Goal: Transaction & Acquisition: Book appointment/travel/reservation

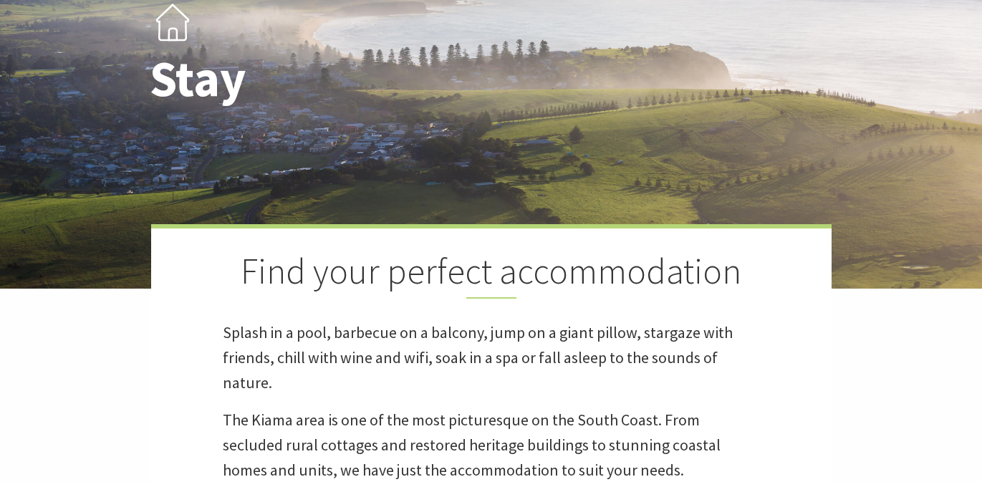
scroll to position [10, 0]
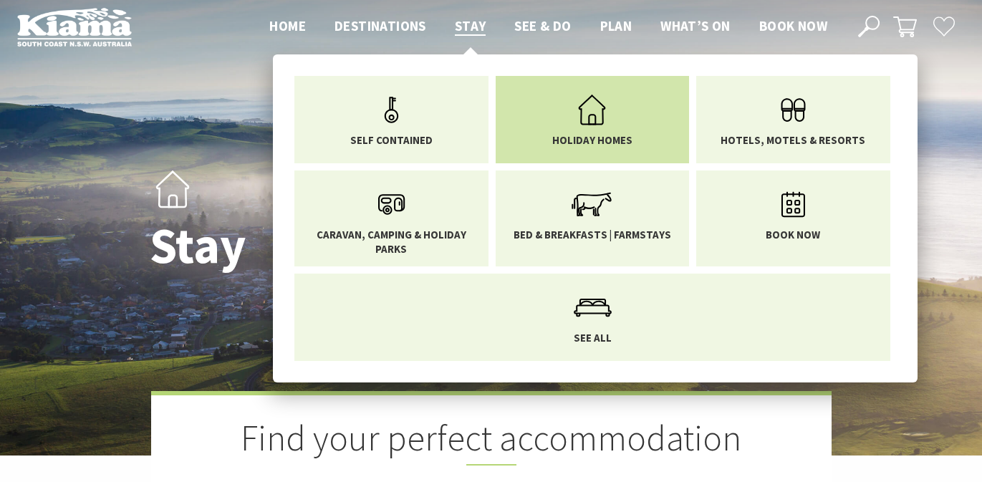
click at [596, 128] on icon "Main Menu" at bounding box center [592, 110] width 47 height 47
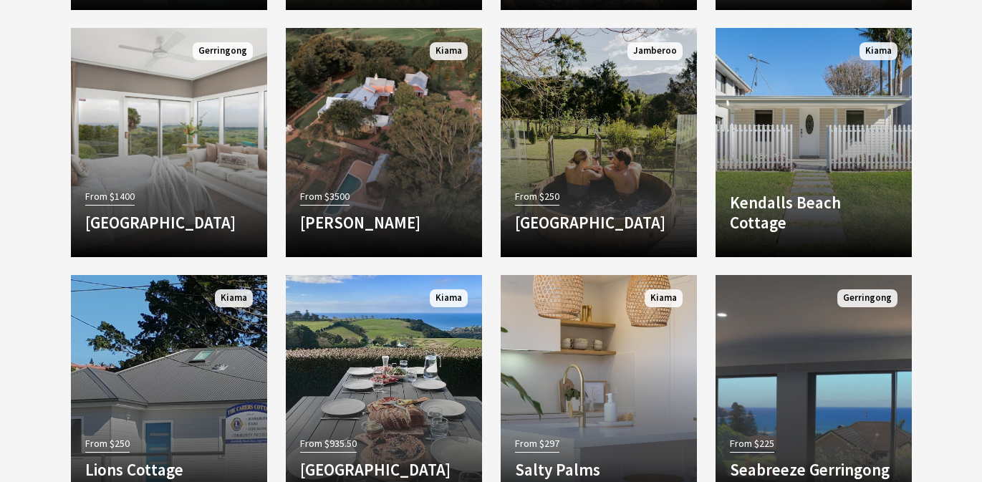
scroll to position [1500, 0]
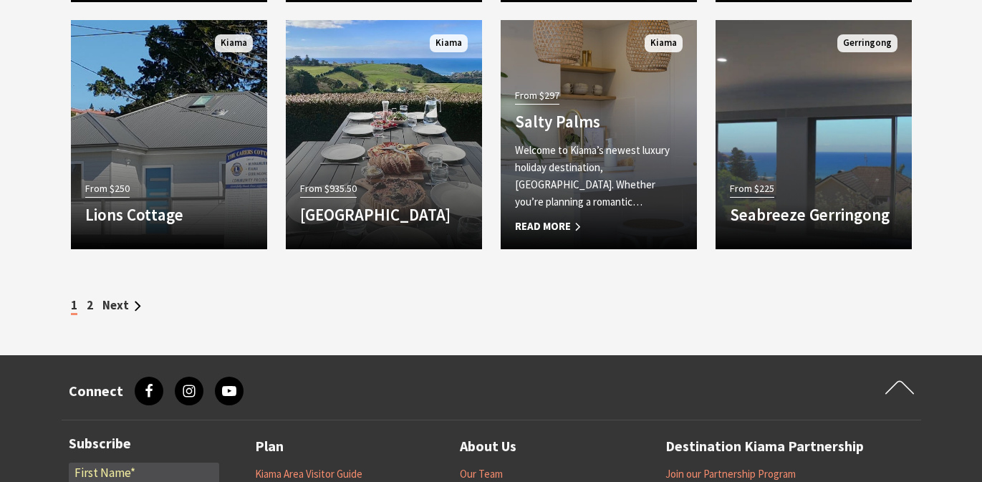
click at [562, 223] on span "Read More" at bounding box center [599, 226] width 168 height 17
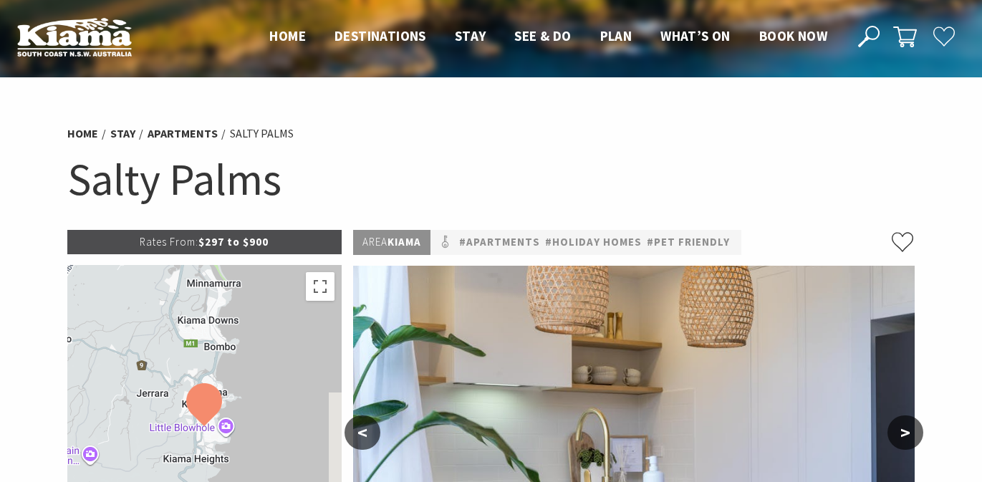
scroll to position [264, 0]
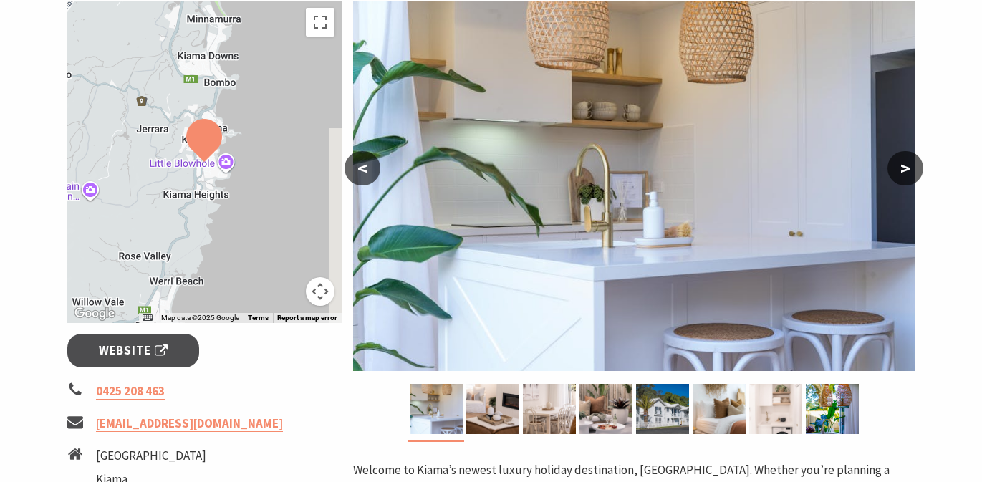
click at [907, 167] on button ">" at bounding box center [905, 168] width 36 height 34
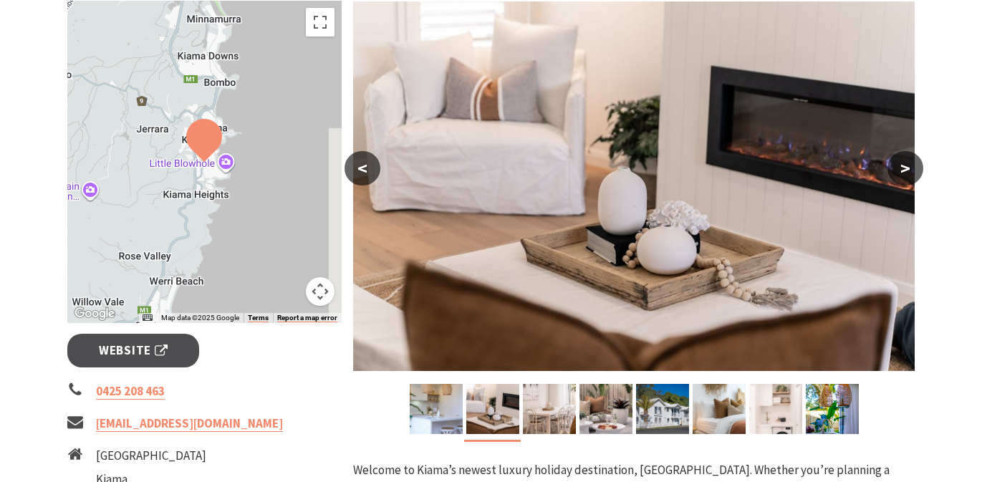
click at [907, 167] on button ">" at bounding box center [905, 168] width 36 height 34
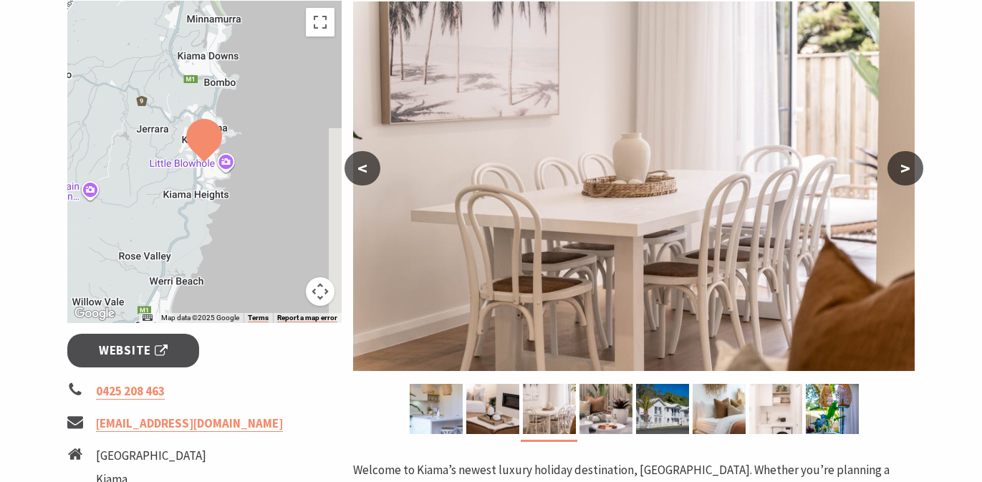
click at [907, 167] on button ">" at bounding box center [905, 168] width 36 height 34
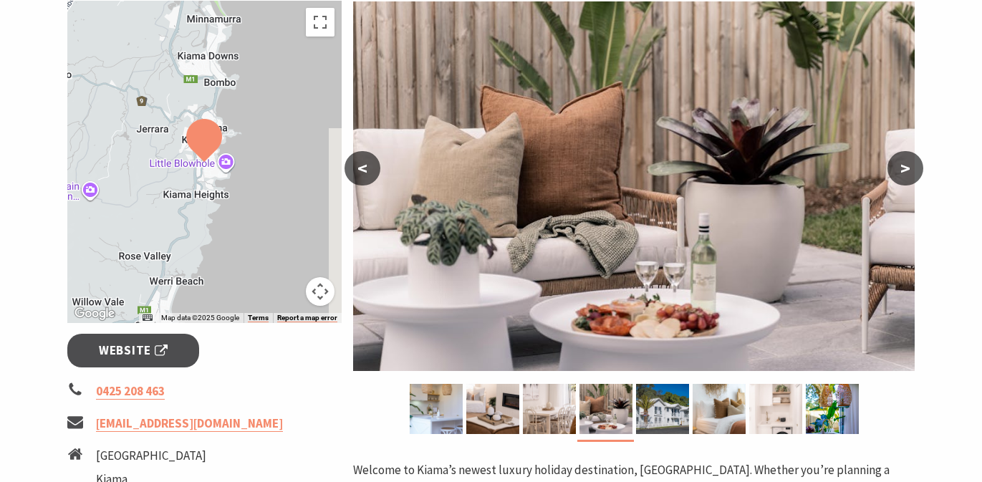
click at [907, 167] on button ">" at bounding box center [905, 168] width 36 height 34
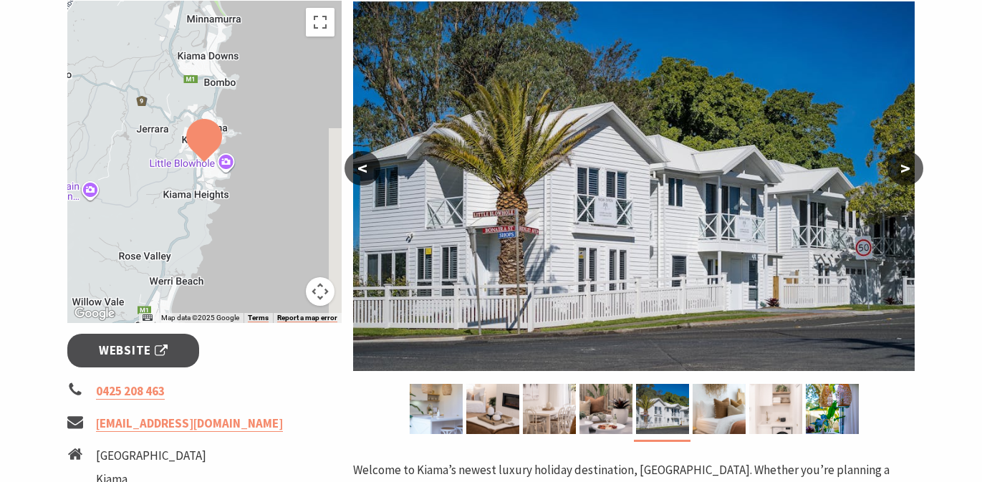
click at [907, 167] on button ">" at bounding box center [905, 168] width 36 height 34
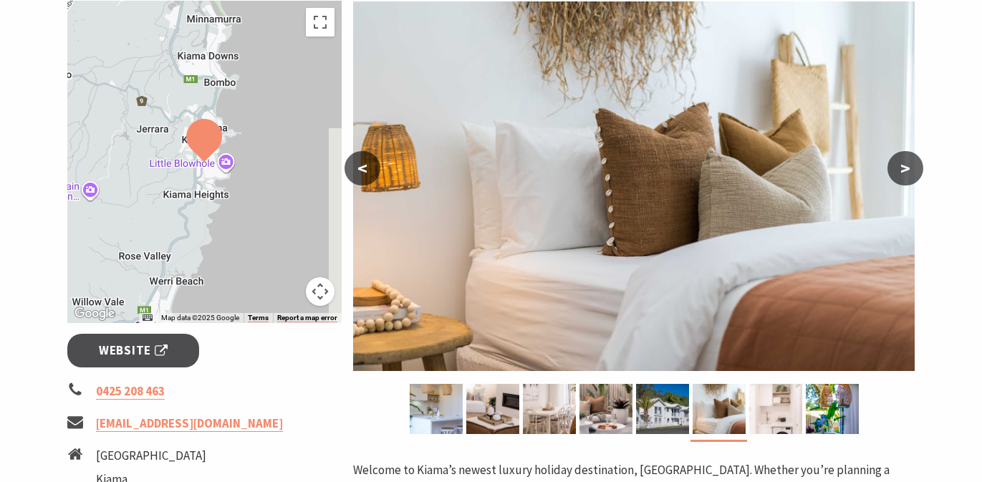
click at [907, 167] on button ">" at bounding box center [905, 168] width 36 height 34
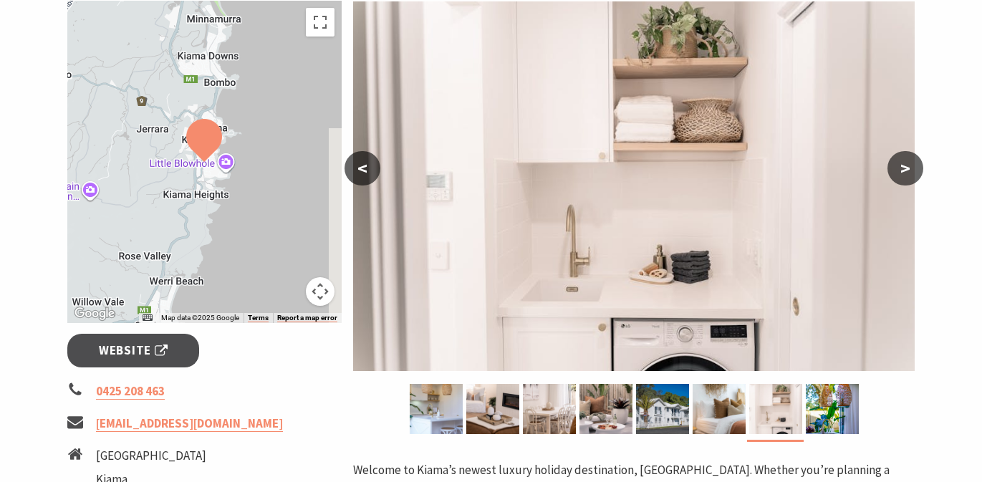
click at [907, 167] on button ">" at bounding box center [905, 168] width 36 height 34
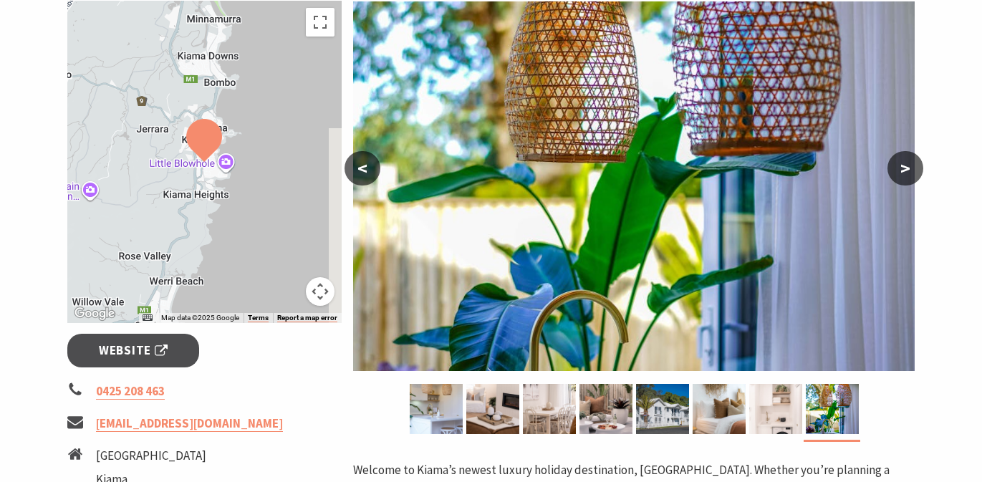
click at [907, 167] on button ">" at bounding box center [905, 168] width 36 height 34
click at [905, 163] on button ">" at bounding box center [905, 168] width 36 height 34
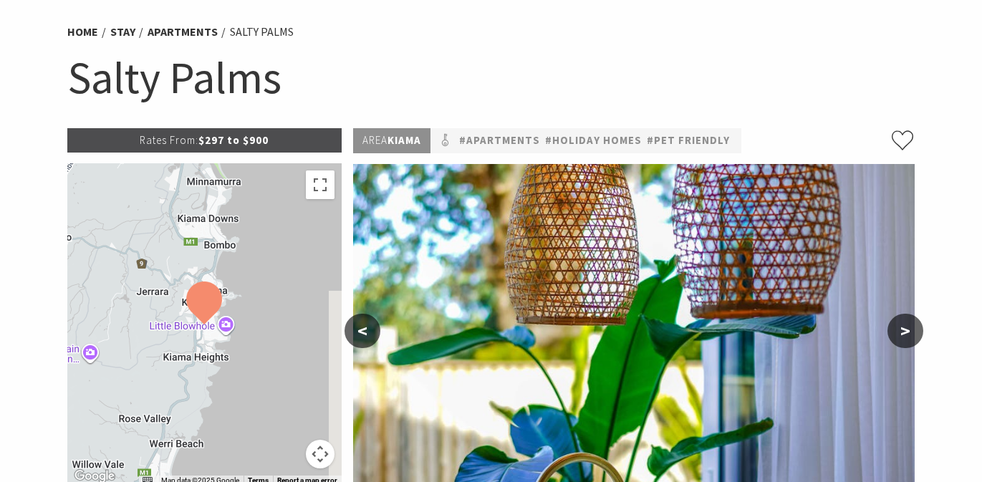
scroll to position [219, 0]
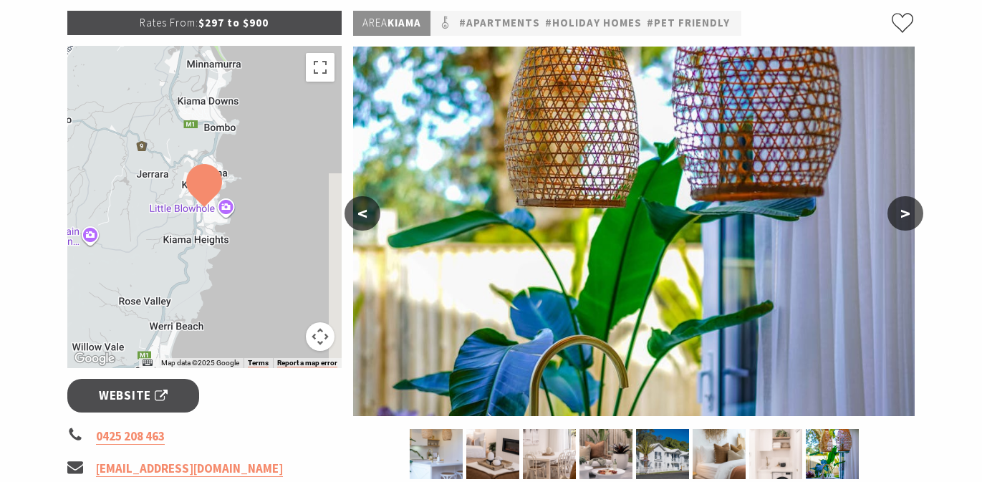
click at [908, 203] on button ">" at bounding box center [905, 213] width 36 height 34
click at [905, 207] on button ">" at bounding box center [905, 213] width 36 height 34
click at [903, 211] on button ">" at bounding box center [905, 213] width 36 height 34
click at [356, 211] on button "<" at bounding box center [362, 213] width 36 height 34
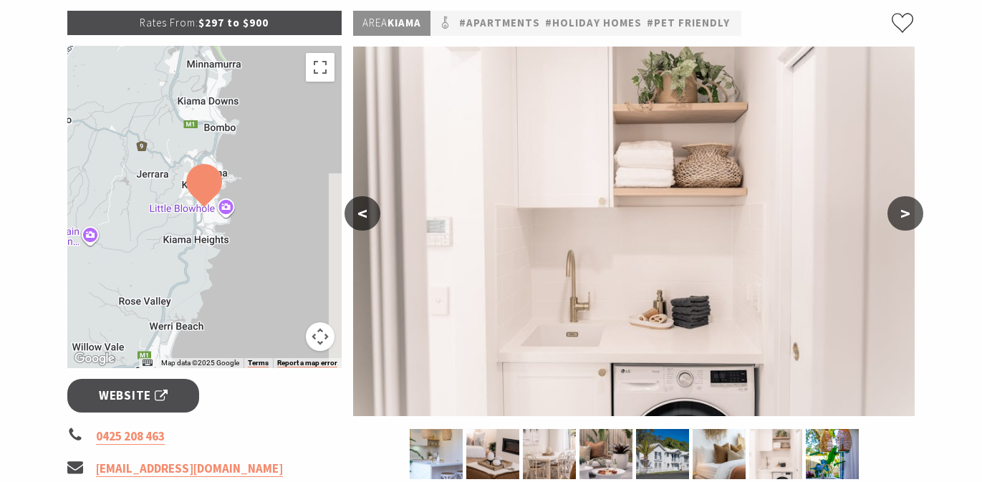
click at [357, 211] on button "<" at bounding box center [362, 213] width 36 height 34
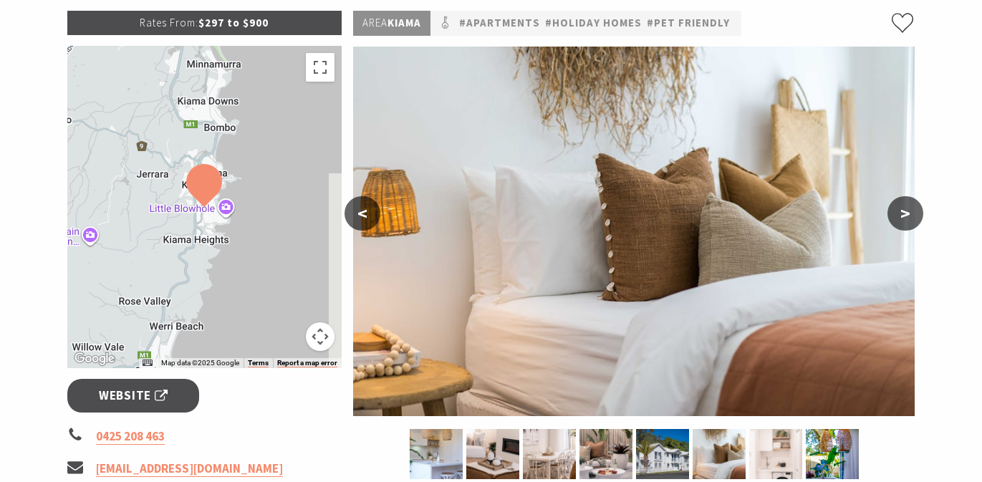
click at [357, 211] on button "<" at bounding box center [362, 213] width 36 height 34
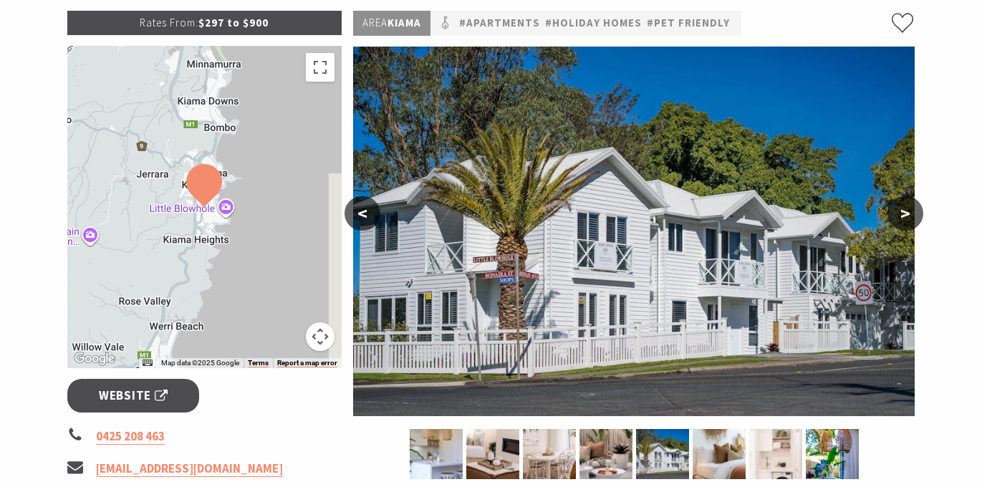
click at [358, 211] on button "<" at bounding box center [362, 213] width 36 height 34
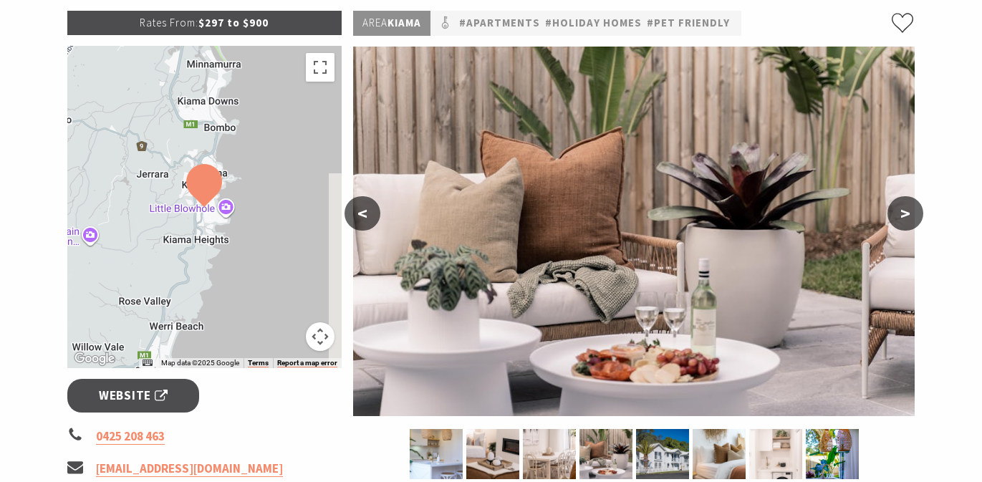
click at [359, 209] on button "<" at bounding box center [362, 213] width 36 height 34
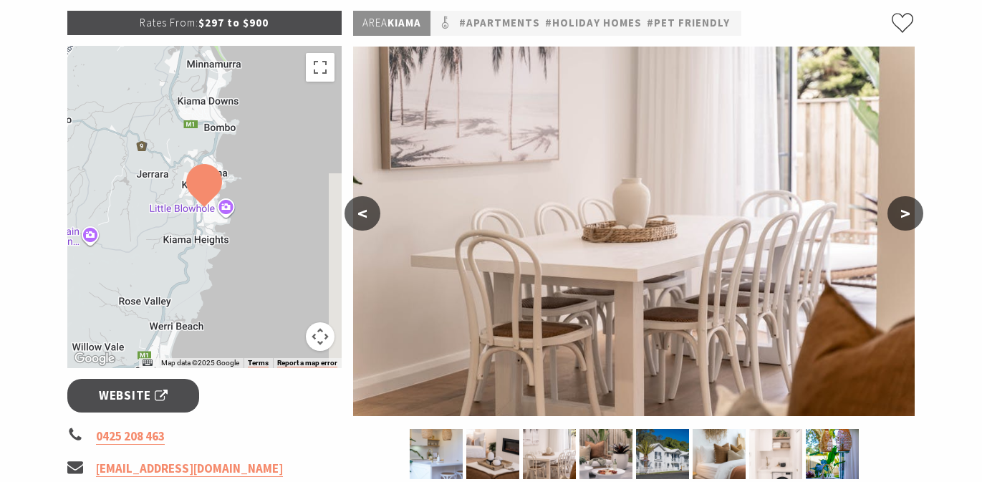
click at [362, 208] on button "<" at bounding box center [362, 213] width 36 height 34
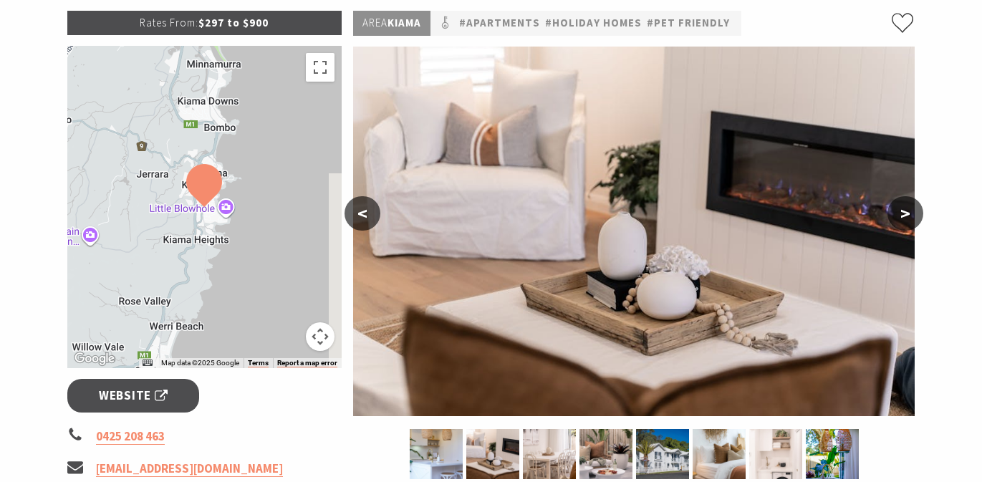
click at [362, 208] on button "<" at bounding box center [362, 213] width 36 height 34
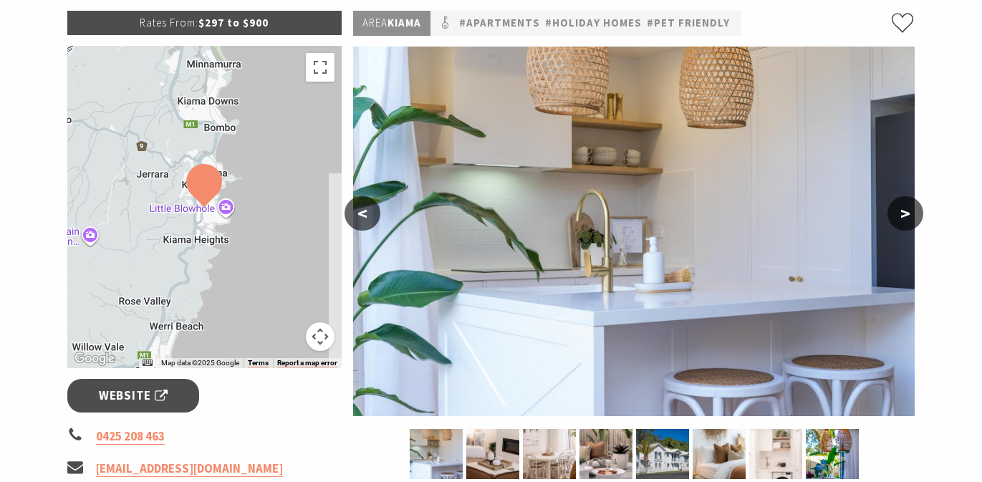
click at [363, 208] on button "<" at bounding box center [362, 213] width 36 height 34
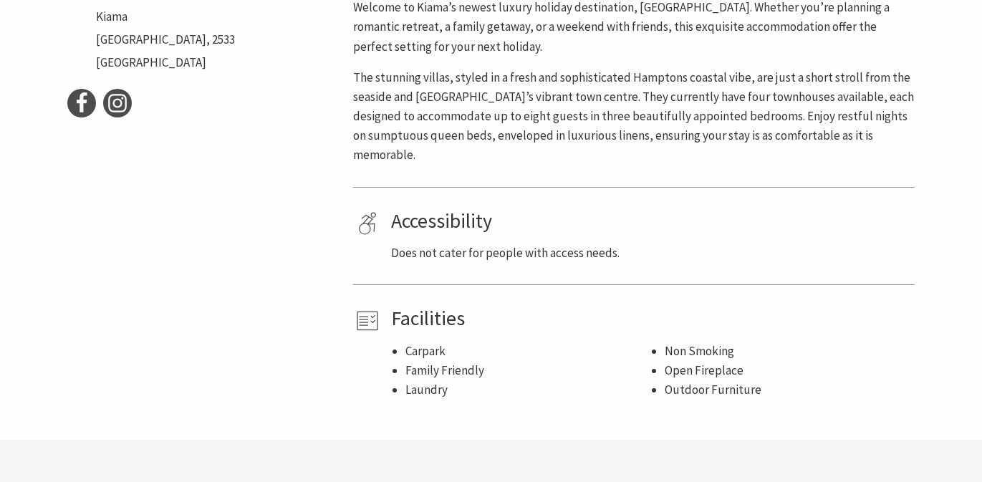
scroll to position [259, 0]
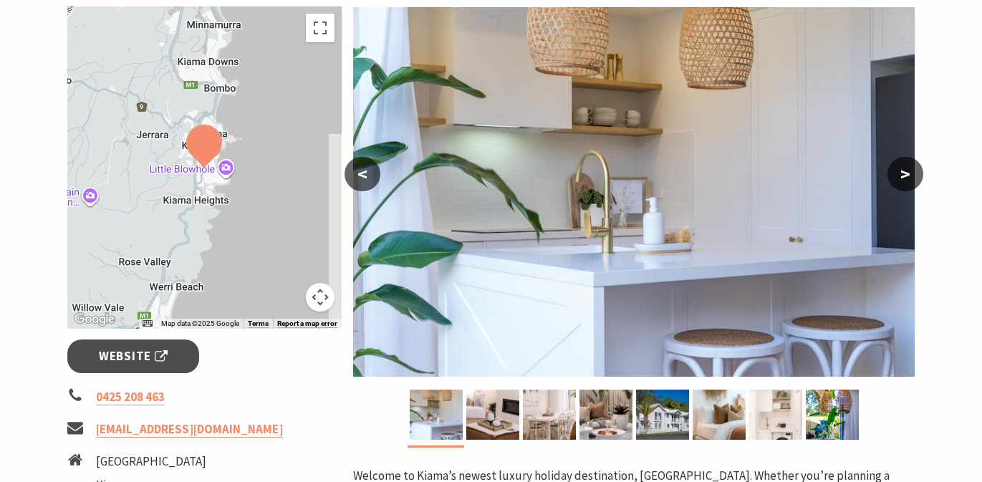
click at [908, 174] on button ">" at bounding box center [905, 174] width 36 height 34
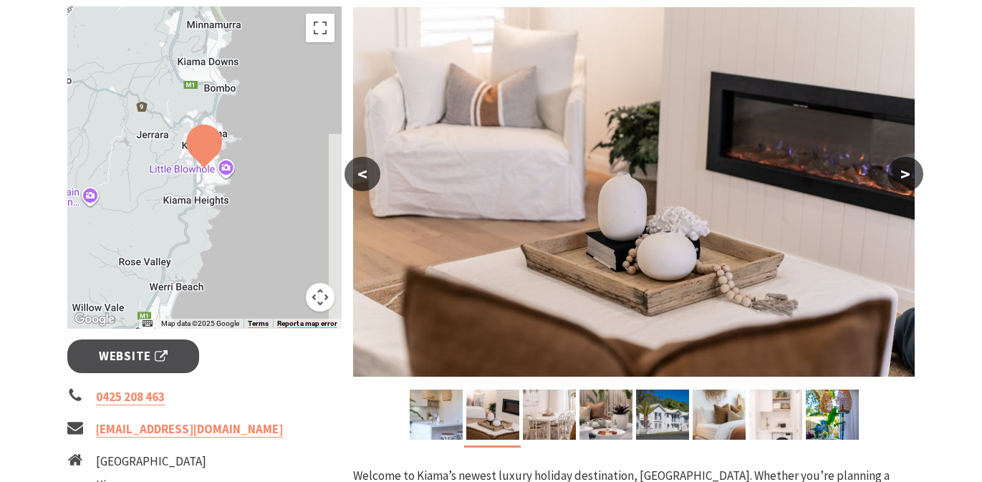
click at [909, 175] on button ">" at bounding box center [905, 174] width 36 height 34
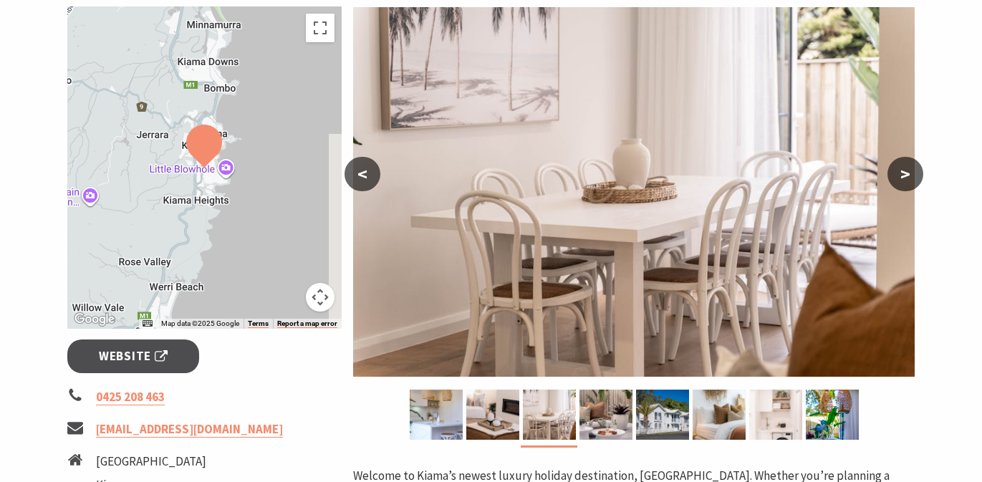
click at [910, 174] on button ">" at bounding box center [905, 174] width 36 height 34
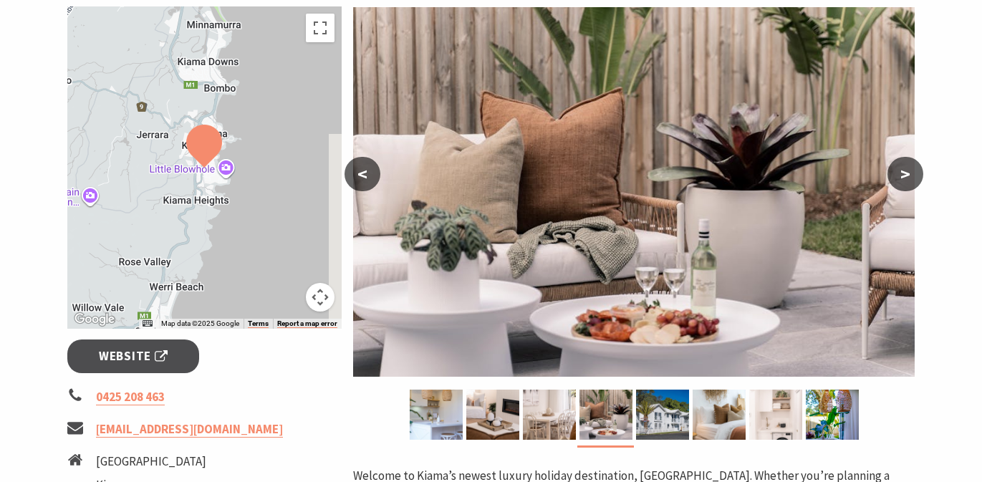
click at [910, 174] on button ">" at bounding box center [905, 174] width 36 height 34
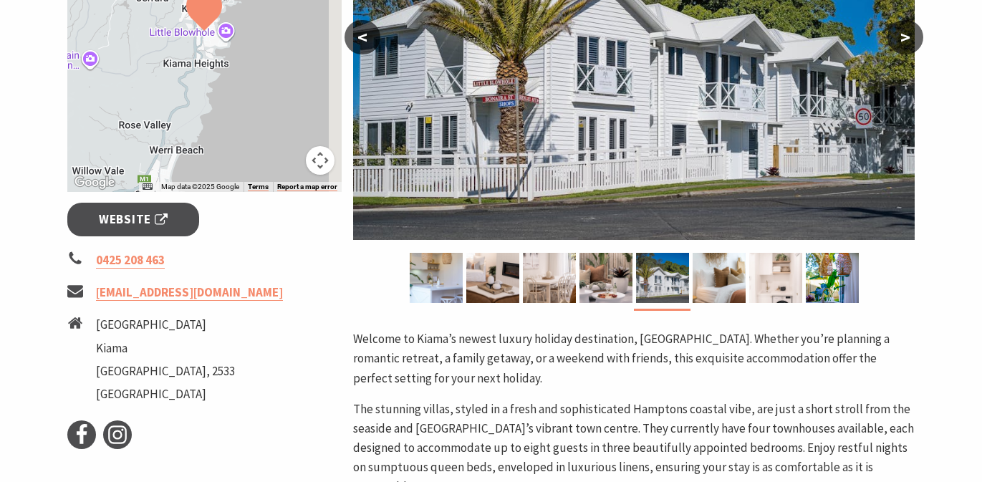
scroll to position [425, 0]
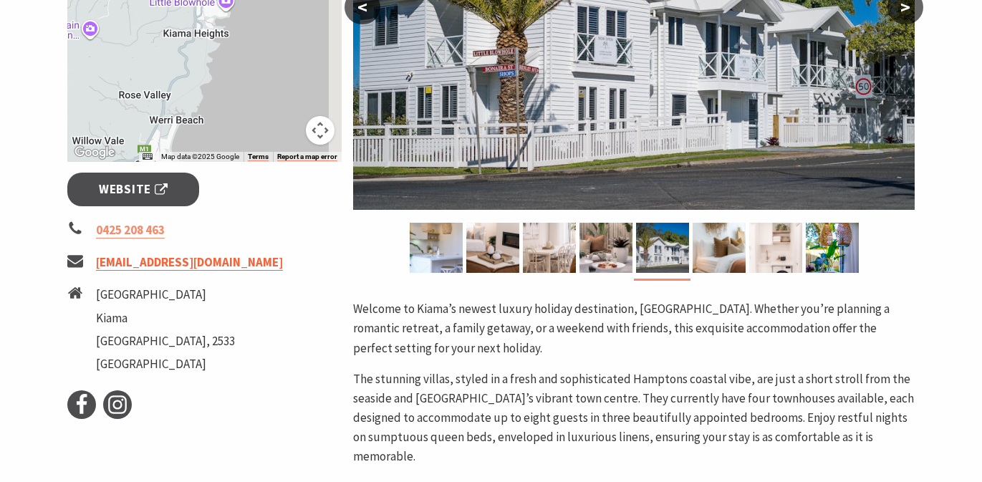
click at [142, 264] on link "stay@saltypalms.com.au" at bounding box center [189, 262] width 187 height 16
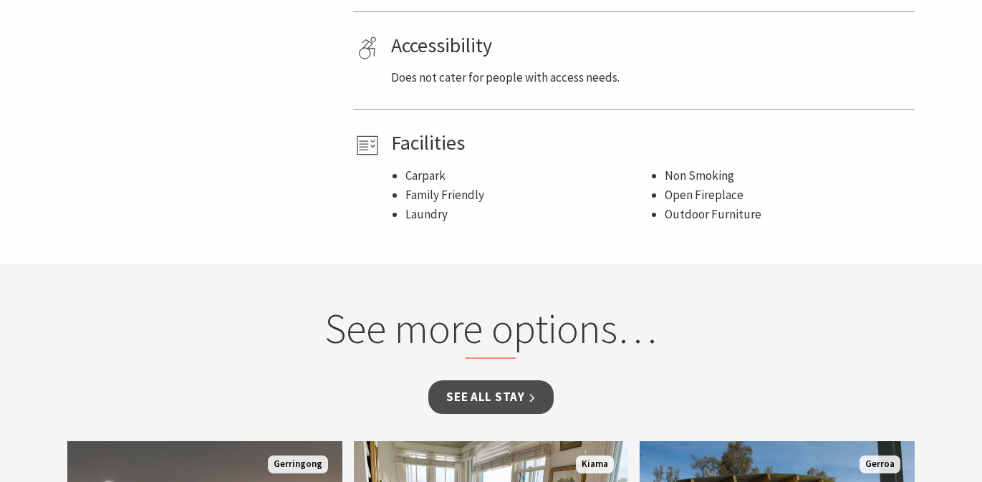
scroll to position [962, 0]
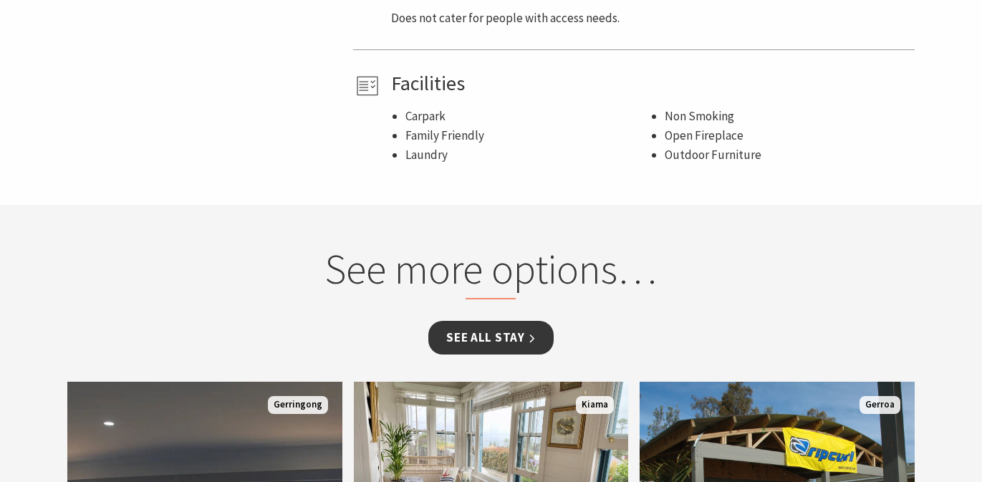
click at [526, 321] on link "See all Stay" at bounding box center [490, 338] width 125 height 34
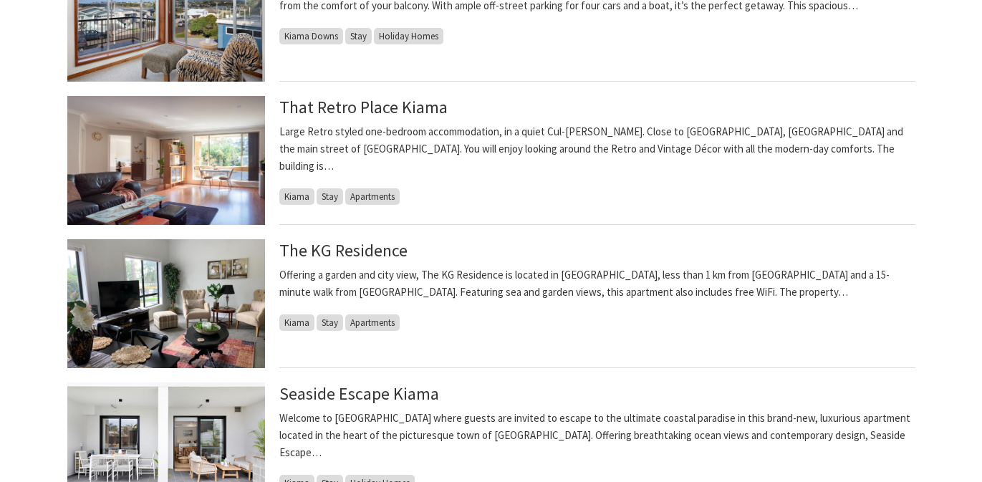
scroll to position [1531, 0]
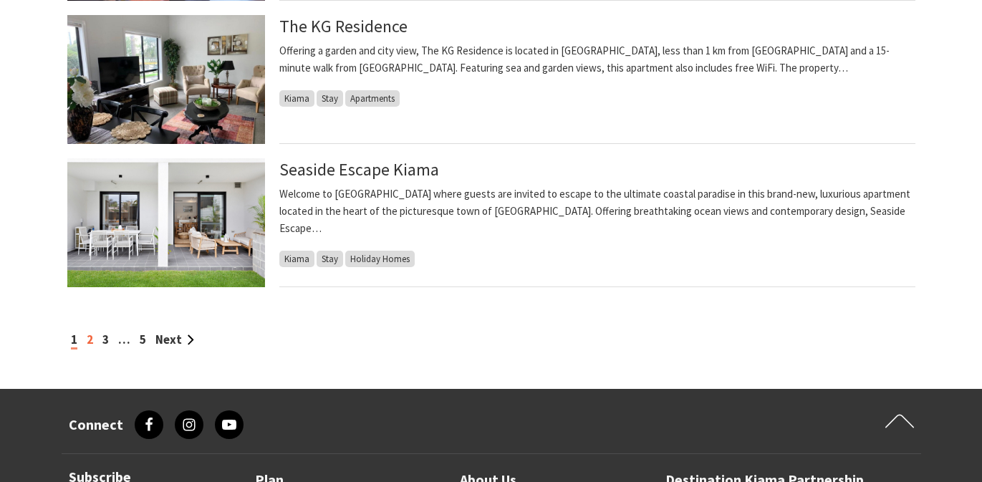
click at [90, 336] on link "2" at bounding box center [90, 340] width 6 height 16
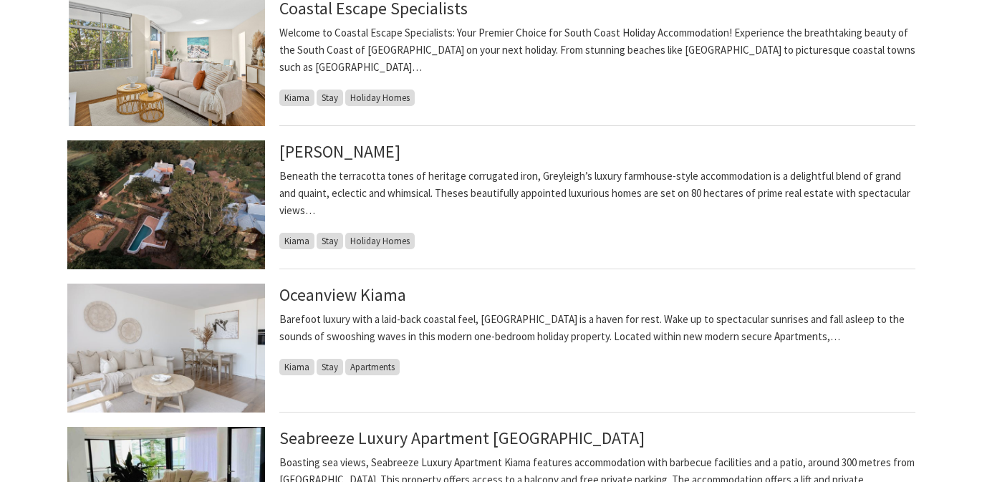
scroll to position [123, 0]
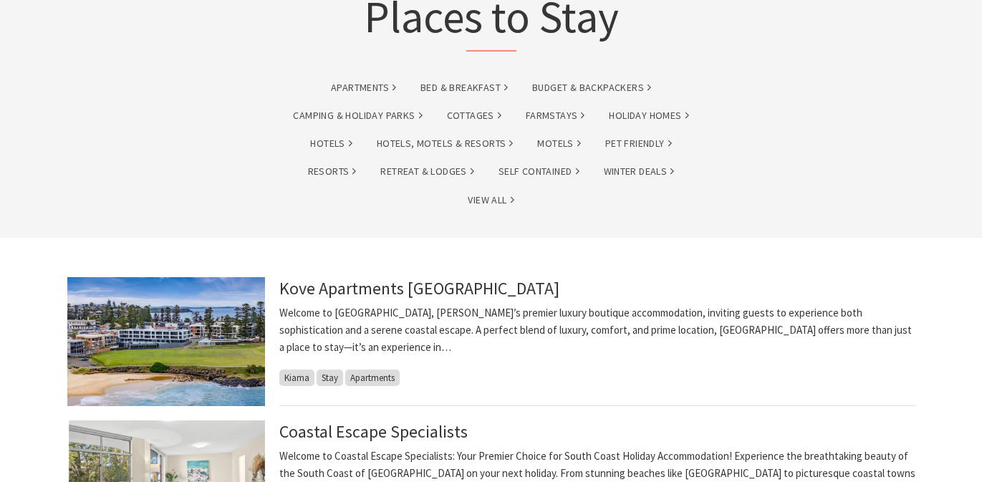
click at [180, 335] on img at bounding box center [166, 341] width 198 height 129
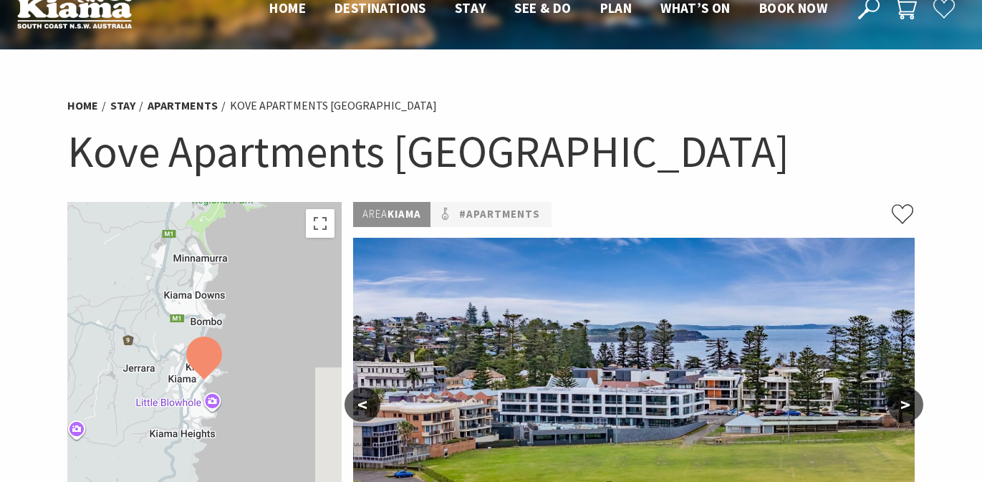
scroll to position [257, 0]
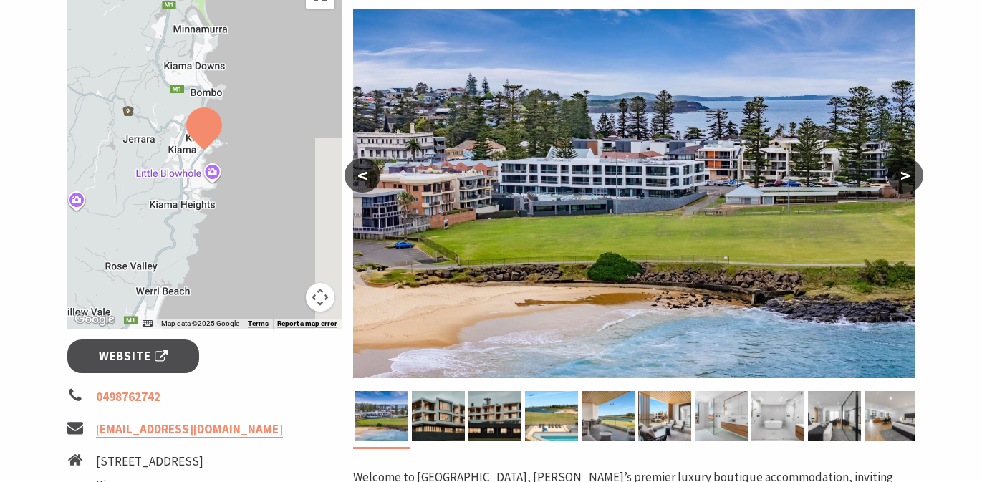
click at [909, 174] on button ">" at bounding box center [905, 175] width 36 height 34
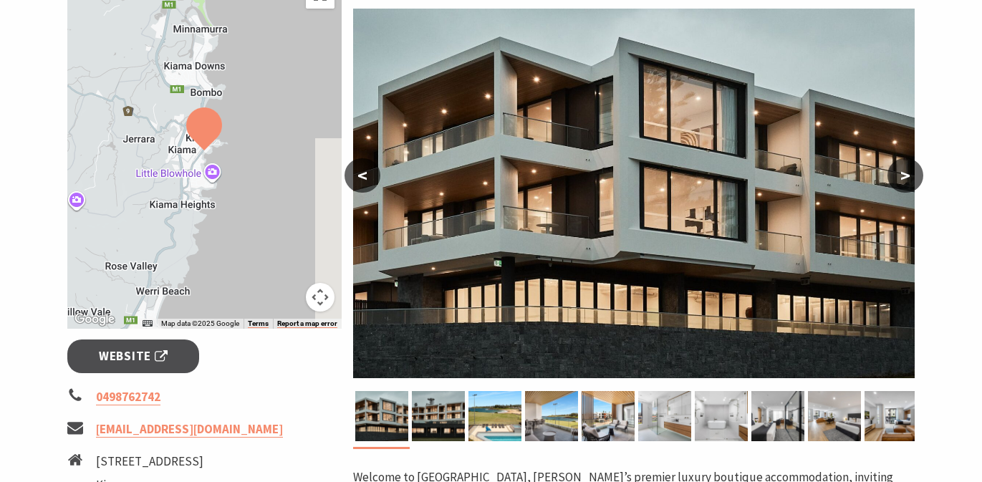
click at [908, 174] on button ">" at bounding box center [905, 175] width 36 height 34
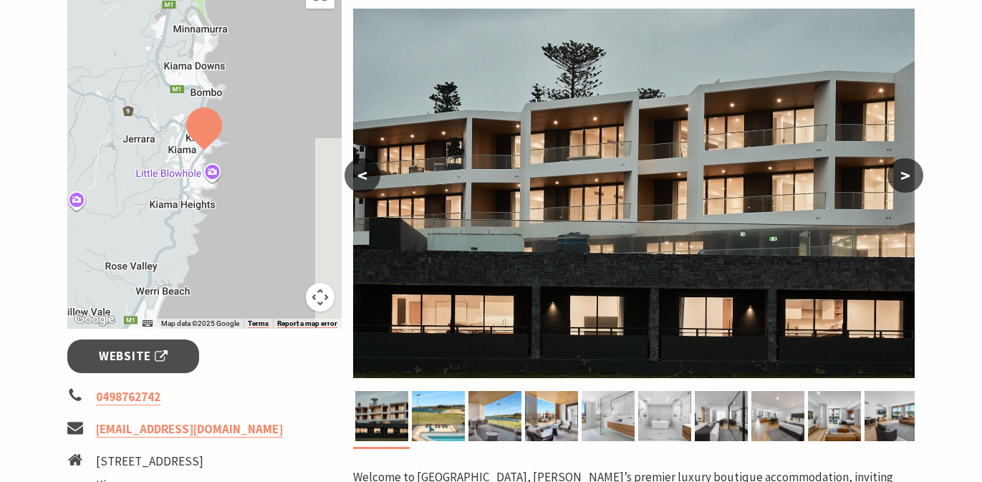
click at [907, 175] on button ">" at bounding box center [905, 175] width 36 height 34
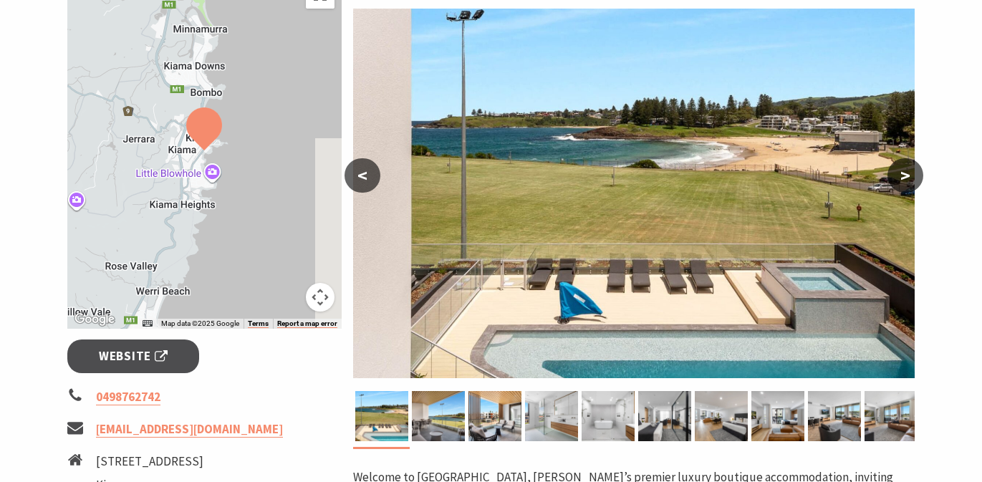
click at [905, 170] on button ">" at bounding box center [905, 175] width 36 height 34
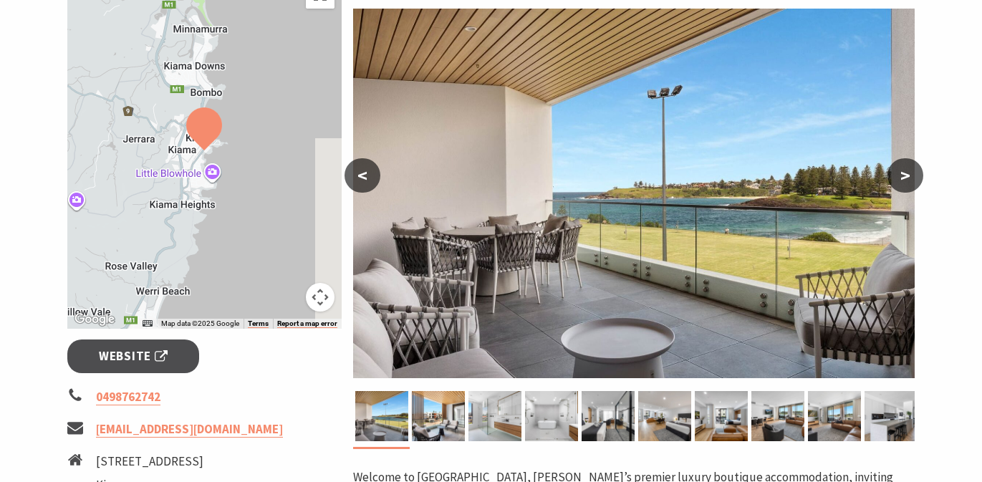
click at [905, 170] on button ">" at bounding box center [905, 175] width 36 height 34
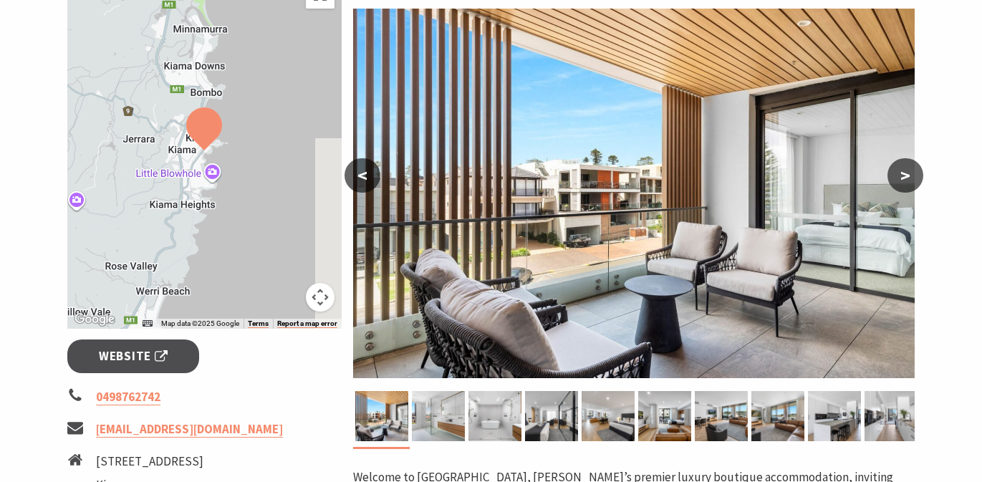
click at [905, 170] on button ">" at bounding box center [905, 175] width 36 height 34
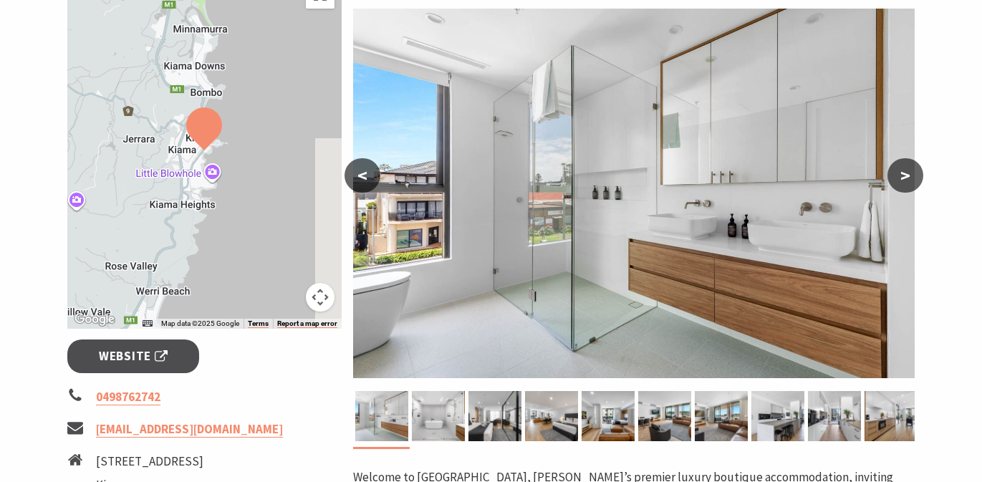
click at [905, 170] on button ">" at bounding box center [905, 175] width 36 height 34
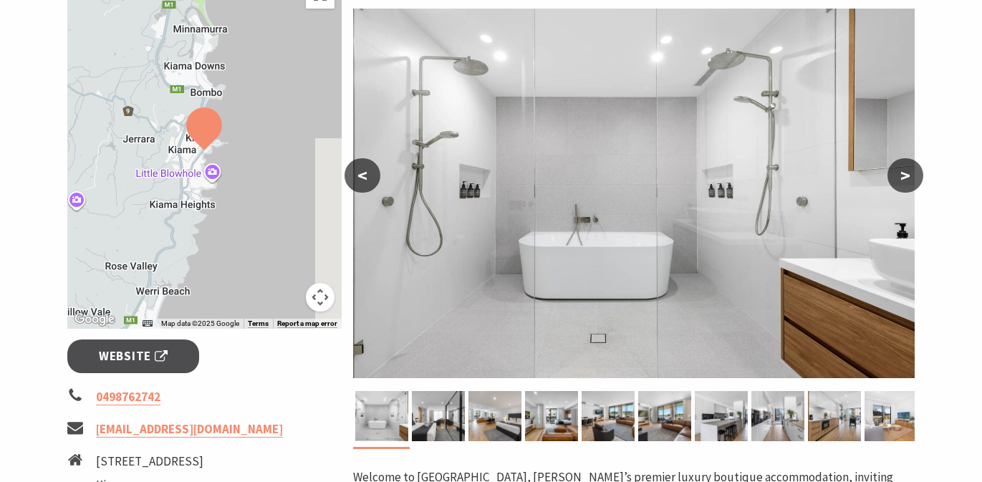
click at [905, 170] on button ">" at bounding box center [905, 175] width 36 height 34
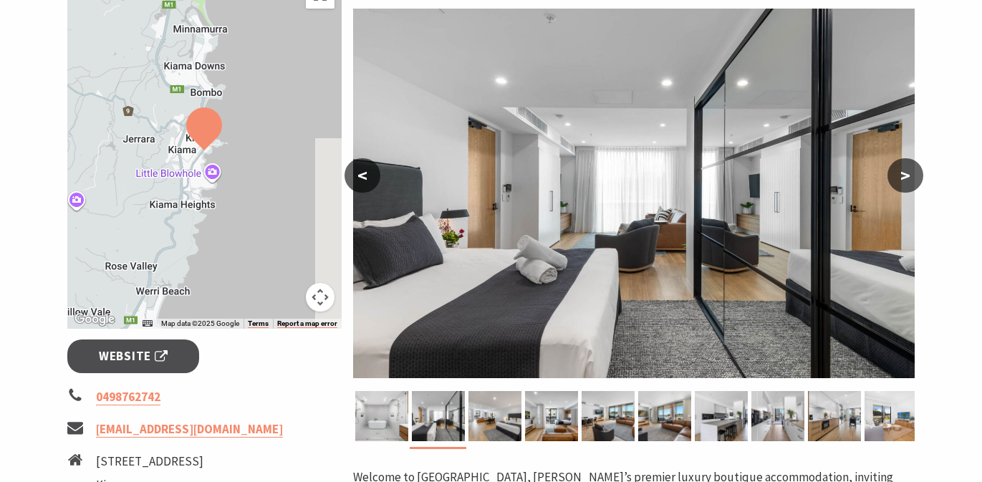
click at [905, 170] on button ">" at bounding box center [905, 175] width 36 height 34
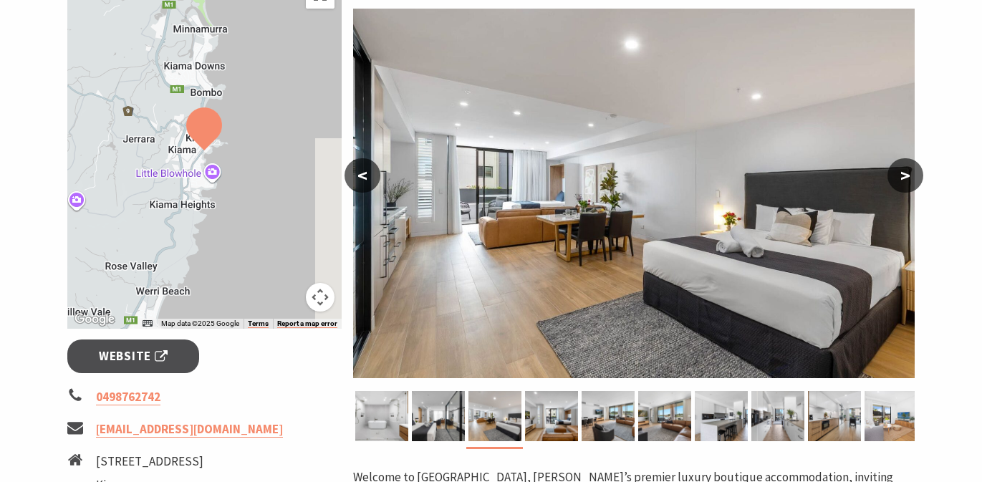
click at [905, 170] on button ">" at bounding box center [905, 175] width 36 height 34
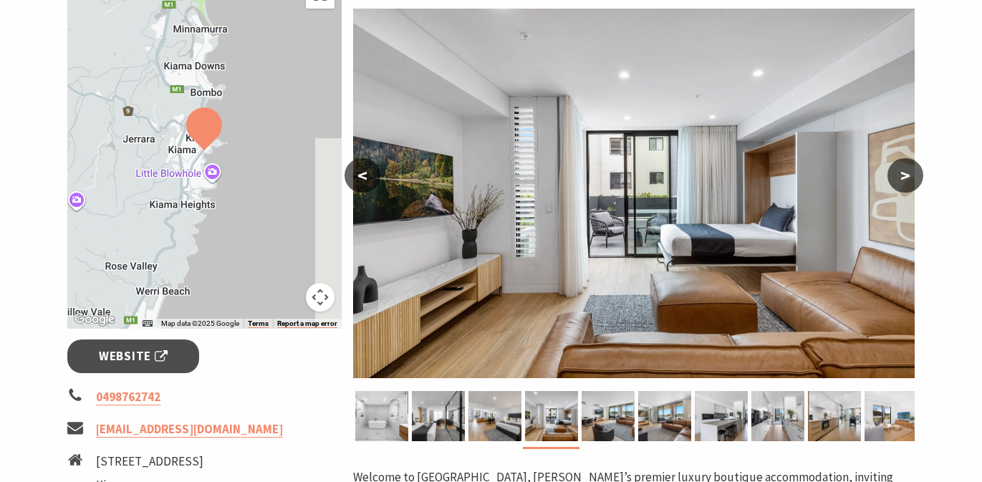
click at [905, 170] on button ">" at bounding box center [905, 175] width 36 height 34
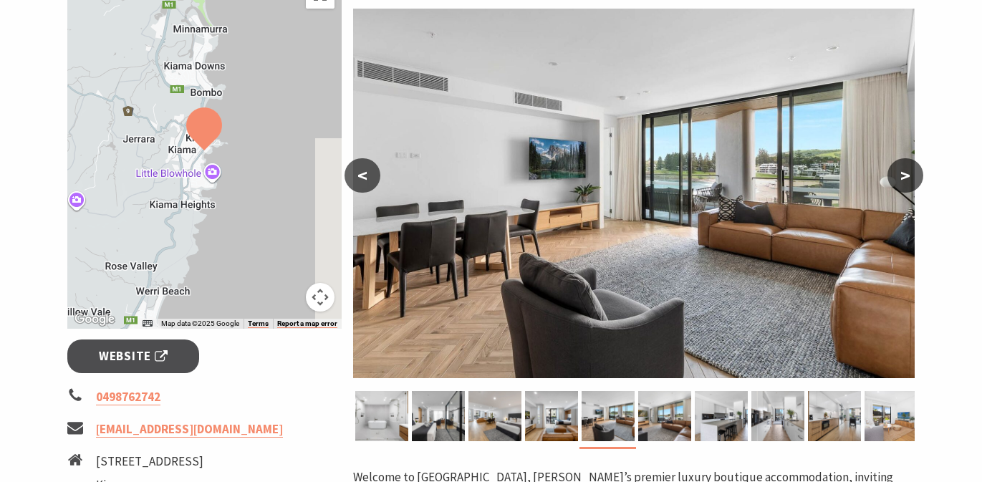
click at [905, 170] on button ">" at bounding box center [905, 175] width 36 height 34
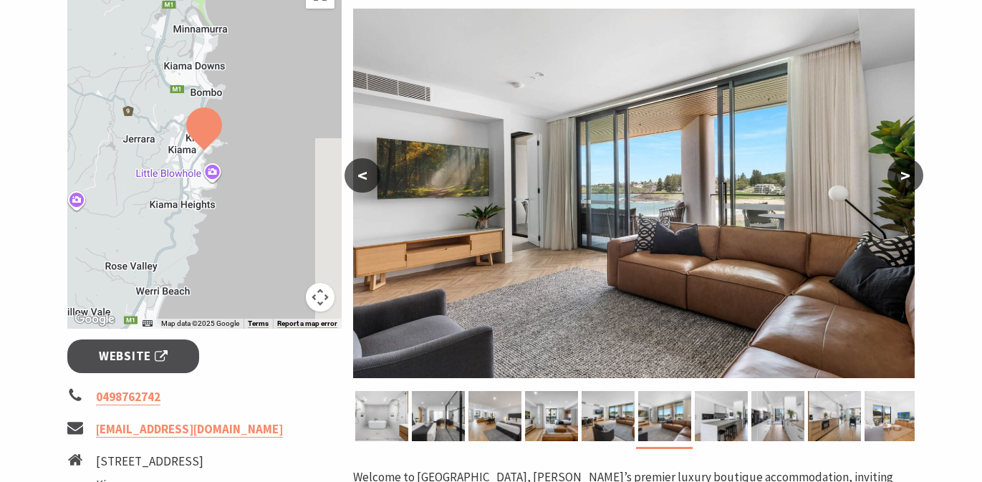
click at [905, 170] on button ">" at bounding box center [905, 175] width 36 height 34
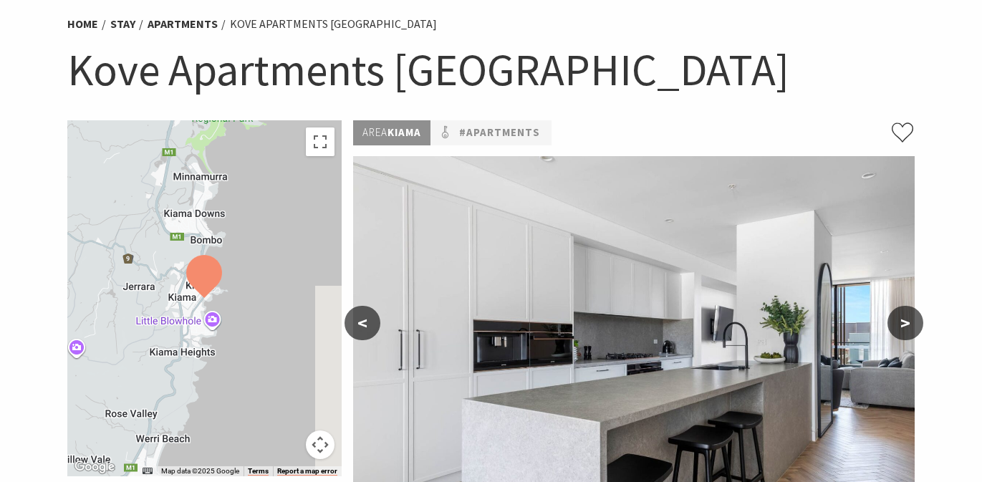
scroll to position [0, 0]
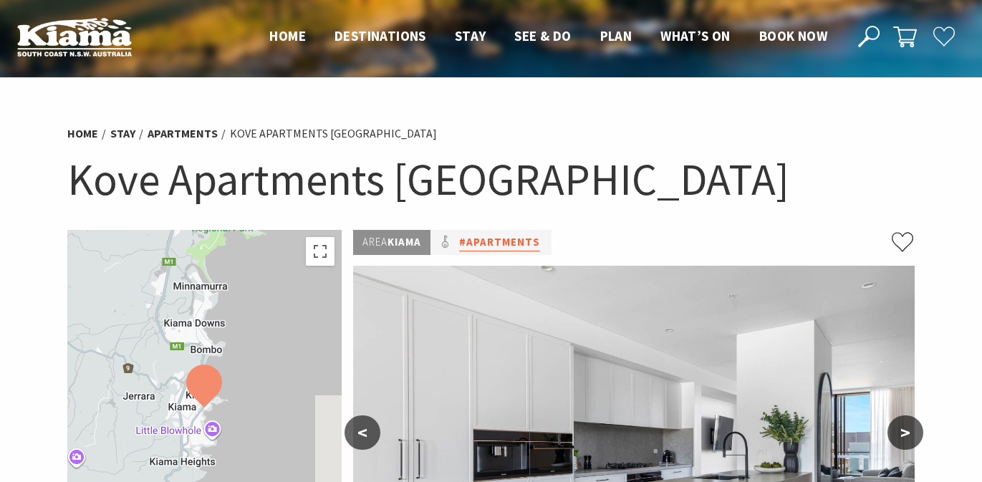
click at [490, 243] on link "#Apartments" at bounding box center [499, 242] width 81 height 18
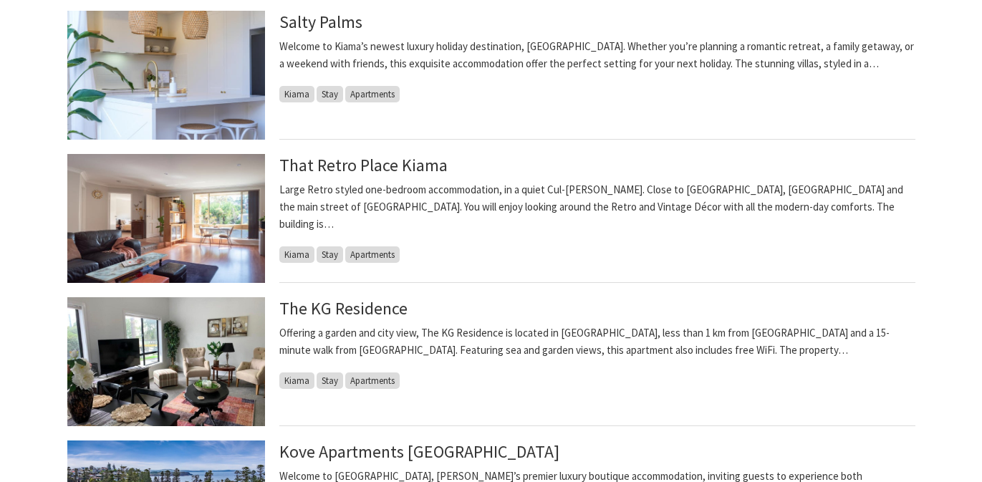
scroll to position [811, 0]
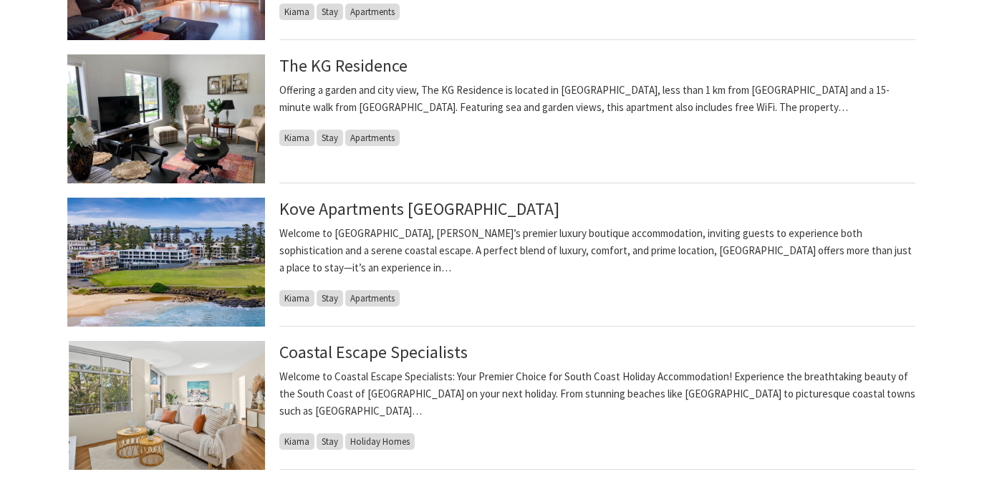
click at [332, 290] on span "Stay" at bounding box center [330, 298] width 26 height 16
click at [331, 290] on span "Stay" at bounding box center [330, 298] width 26 height 16
click at [362, 290] on span "Apartments" at bounding box center [372, 298] width 54 height 16
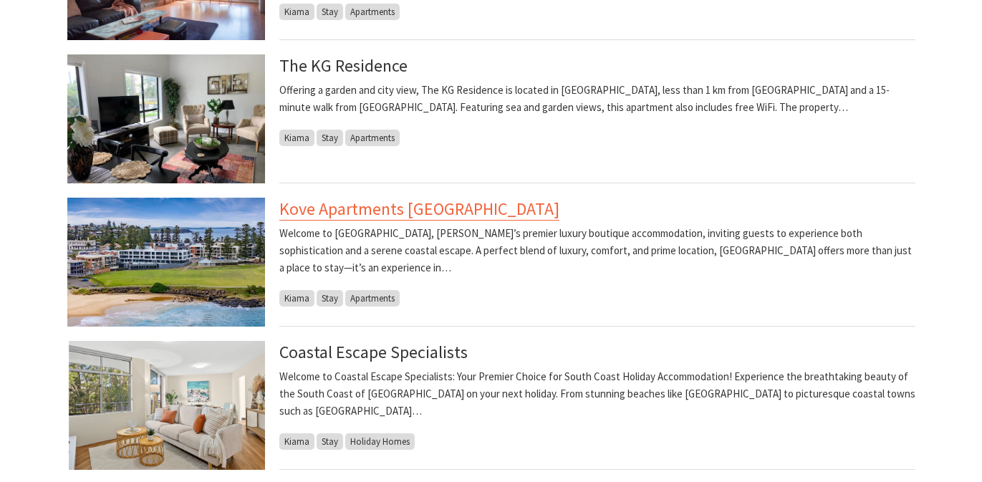
click at [389, 211] on link "Kove Apartments [GEOGRAPHIC_DATA]" at bounding box center [419, 209] width 280 height 23
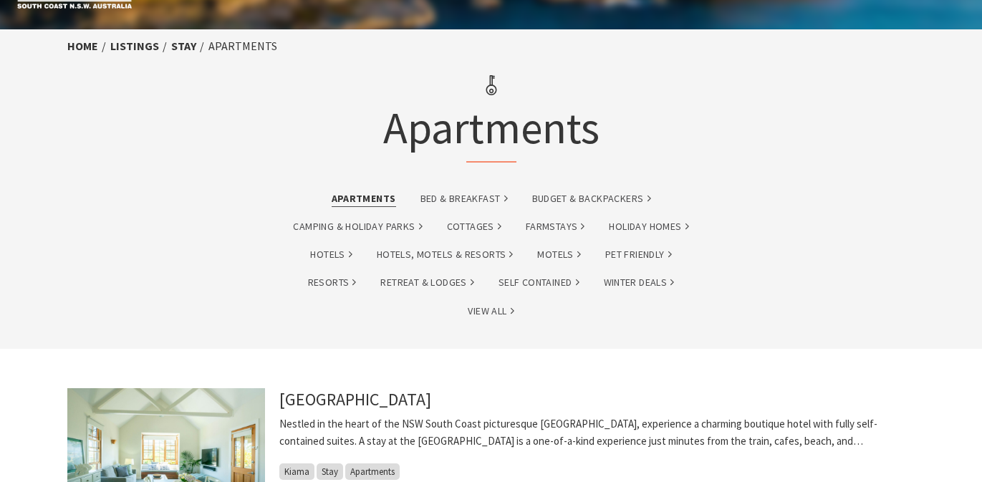
scroll to position [0, 0]
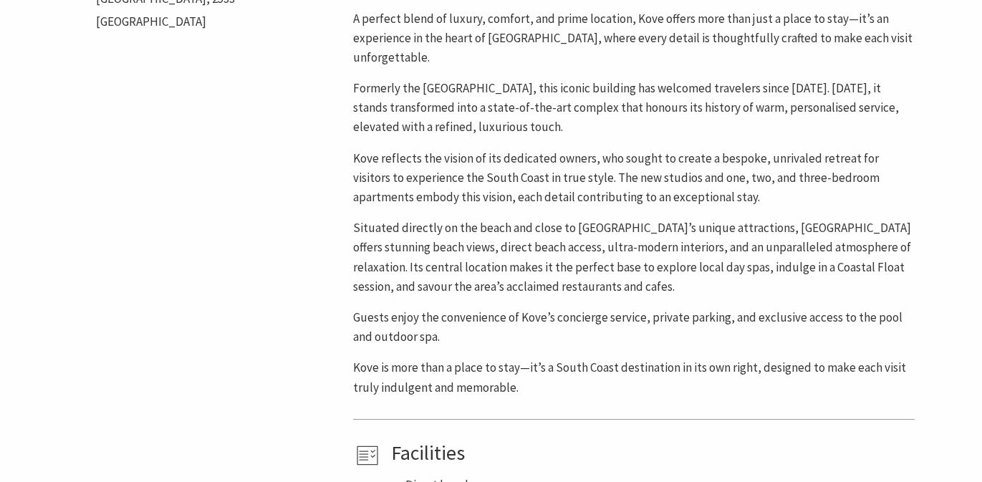
scroll to position [470, 0]
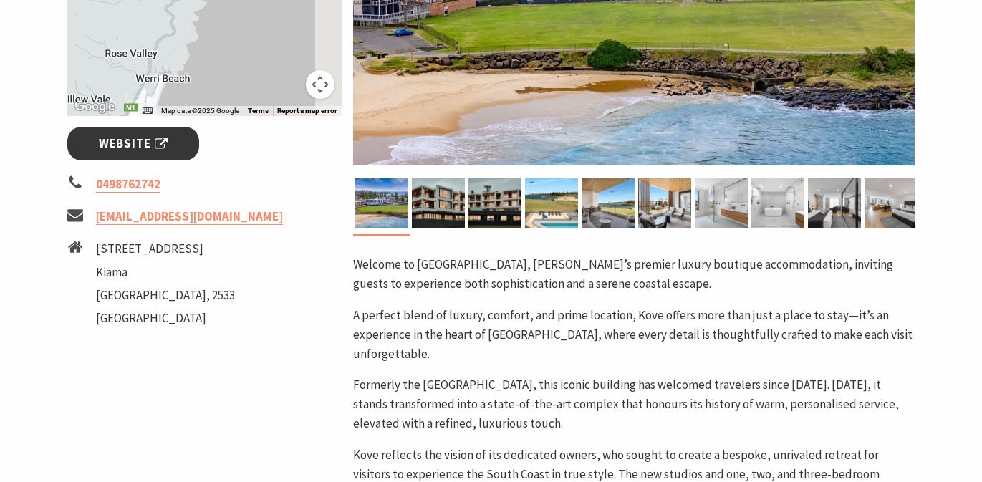
click at [158, 145] on span "Website" at bounding box center [133, 143] width 69 height 19
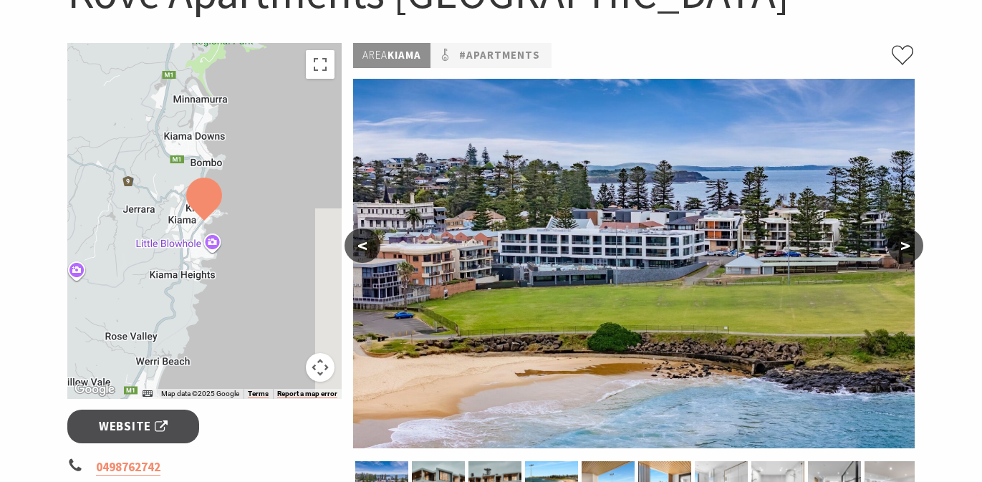
scroll to position [0, 0]
